Goal: Information Seeking & Learning: Check status

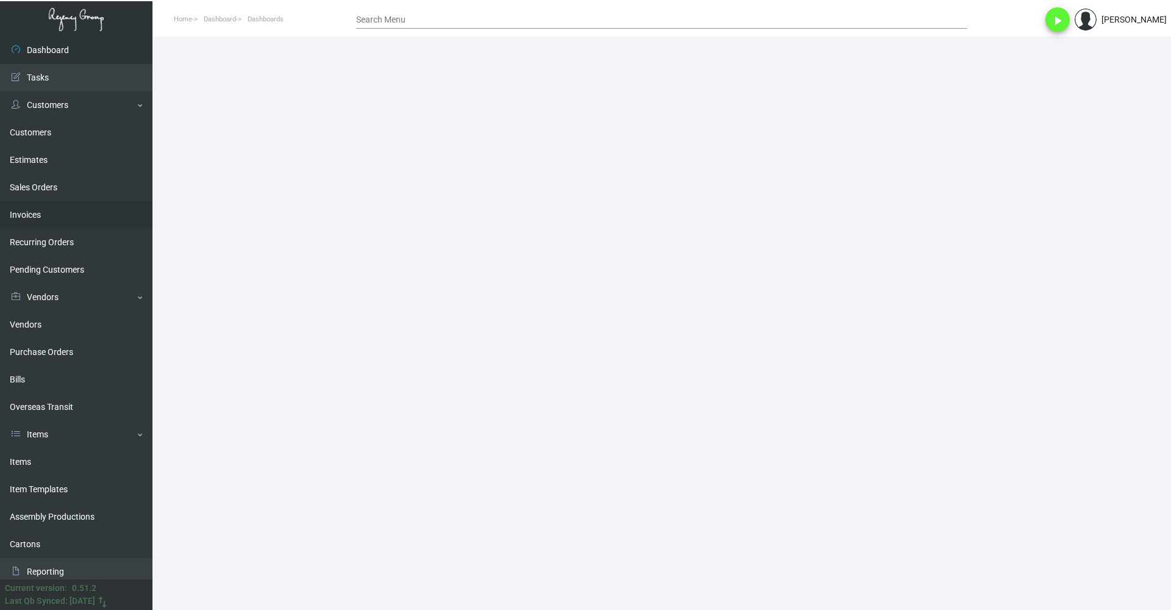
click at [67, 212] on link "Invoices" at bounding box center [76, 214] width 152 height 27
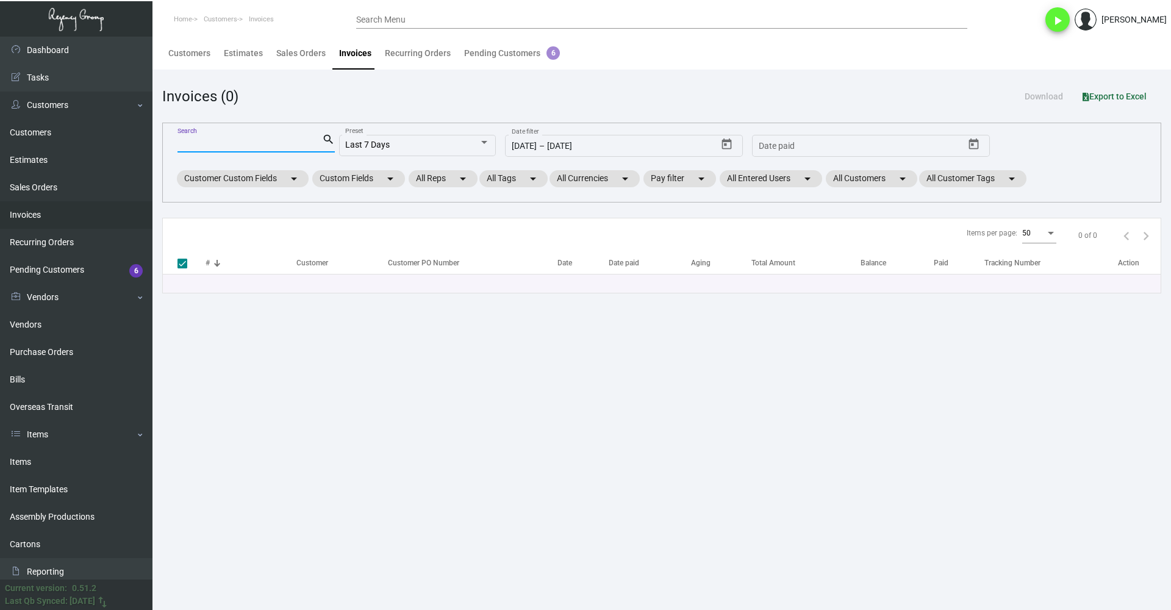
click at [292, 142] on input "Search" at bounding box center [249, 143] width 145 height 10
paste input "60287-3"
type input "60287-3"
checkbox input "false"
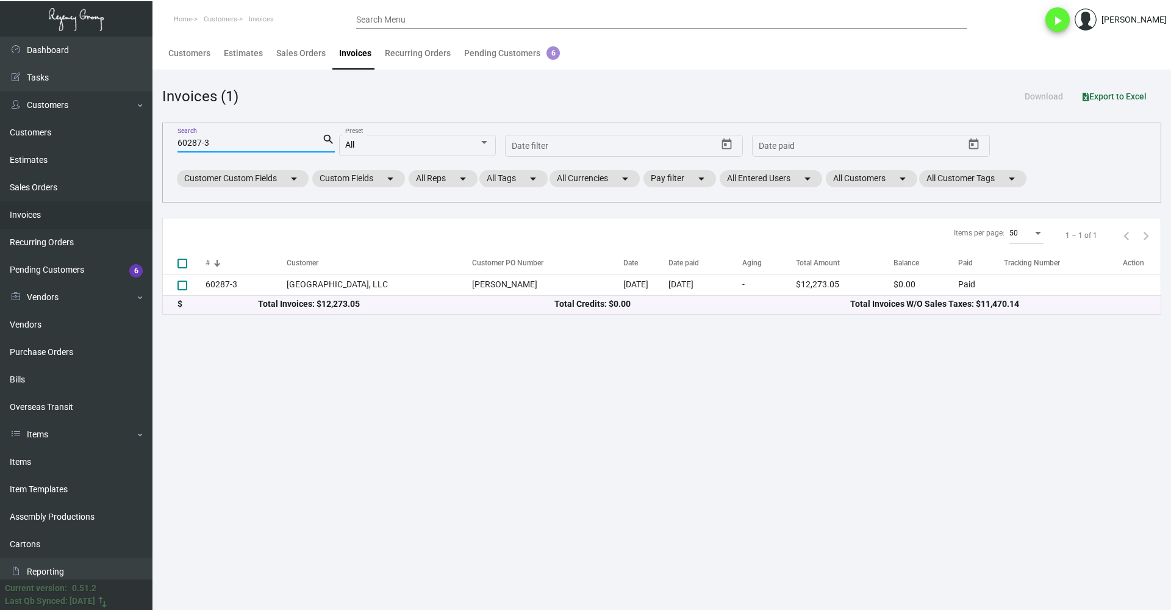
type input "60287-3"
click at [321, 496] on main "Customers Estimates Sales Orders Invoices Recurring Orders Pending Customers 6 …" at bounding box center [661, 323] width 1019 height 573
